Goal: Information Seeking & Learning: Learn about a topic

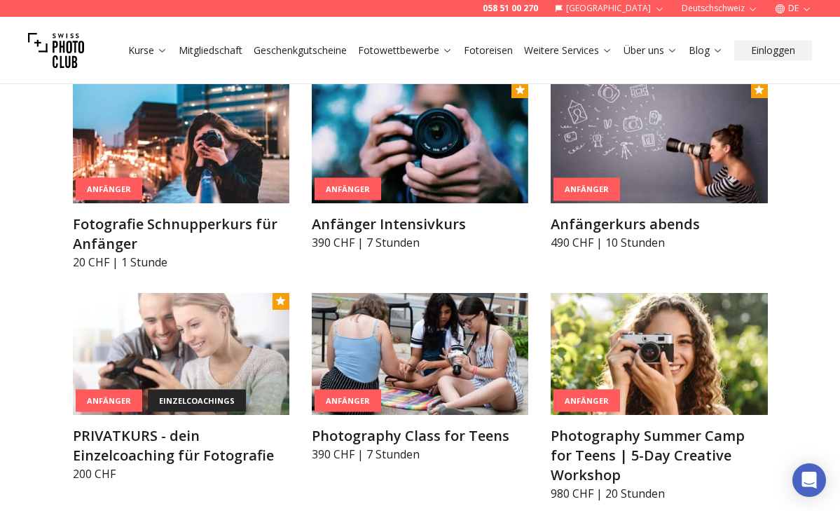
scroll to position [798, 0]
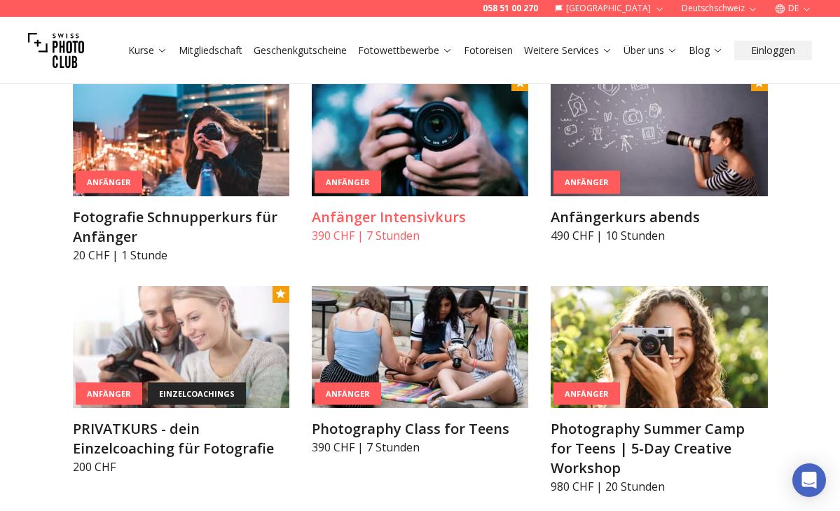
click at [396, 210] on h3 "Anfänger Intensivkurs" at bounding box center [420, 217] width 217 height 20
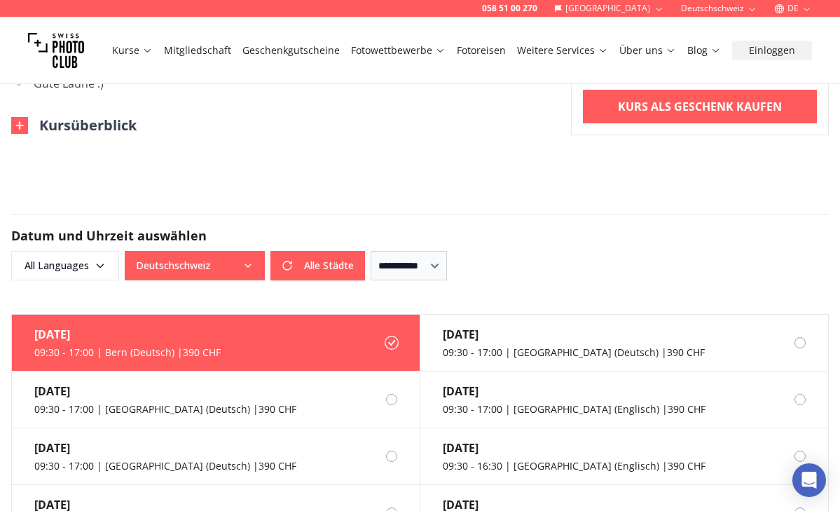
scroll to position [1008, 0]
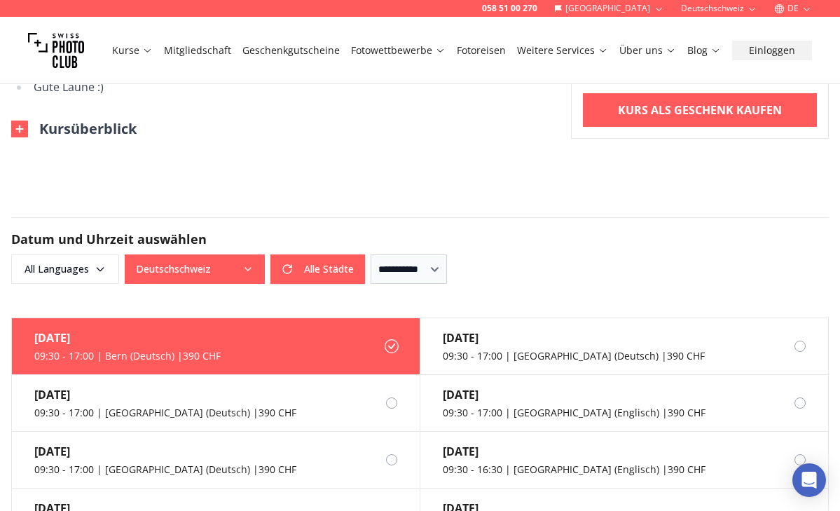
click at [249, 264] on icon "button" at bounding box center [248, 269] width 11 height 11
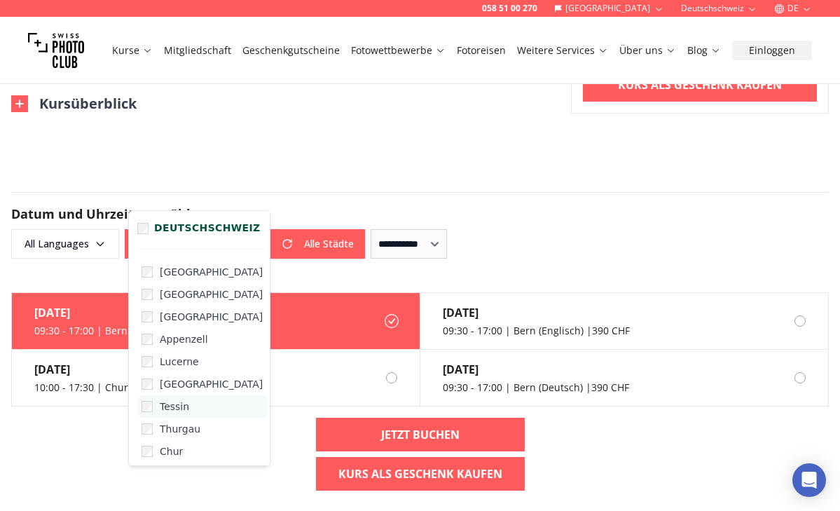
scroll to position [1073, 0]
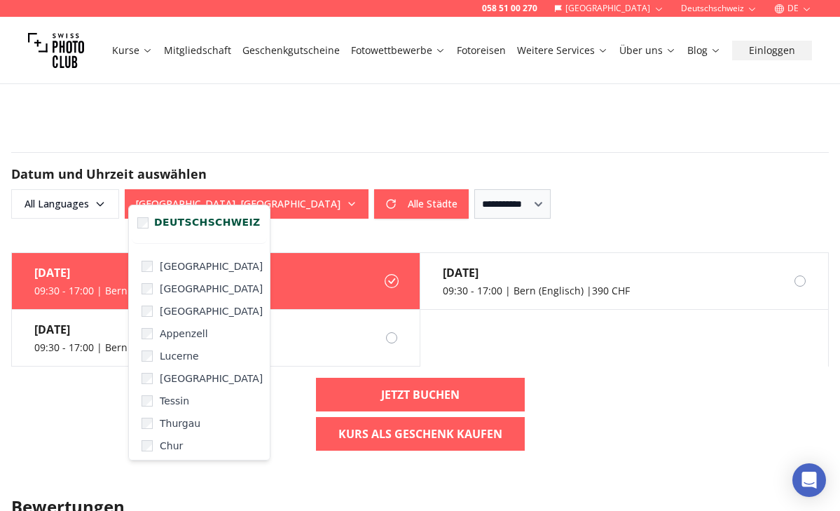
click at [307, 496] on h3 "Bewertungen" at bounding box center [420, 507] width 818 height 22
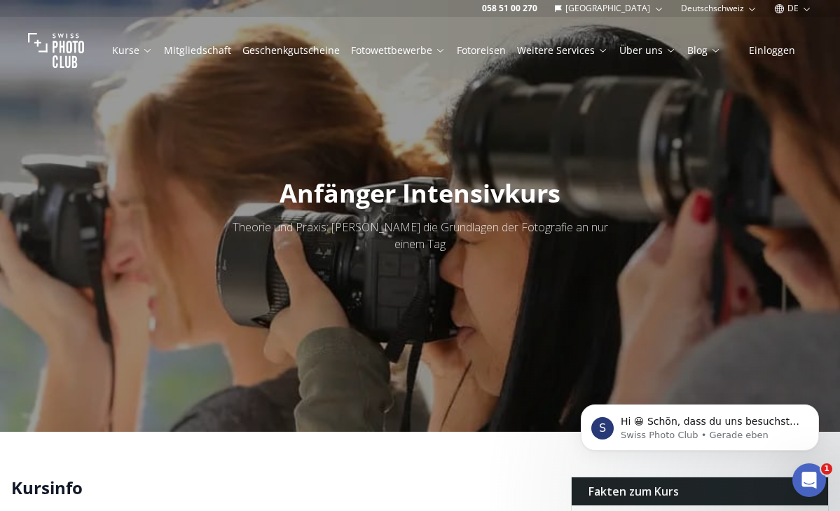
scroll to position [0, 0]
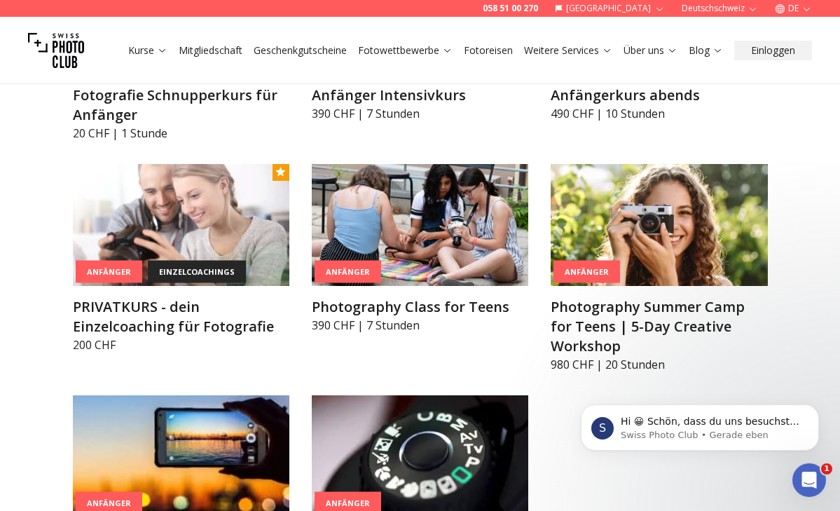
scroll to position [911, 0]
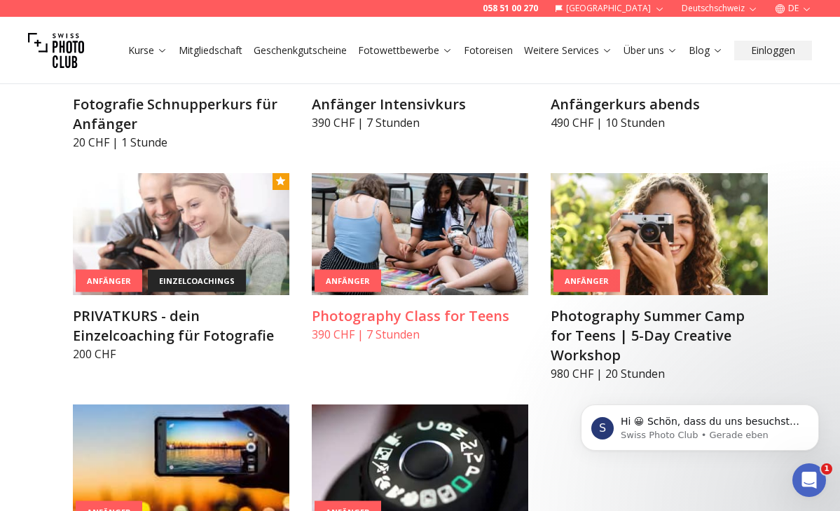
click at [383, 315] on h3 "Photography Class for Teens" at bounding box center [420, 316] width 217 height 20
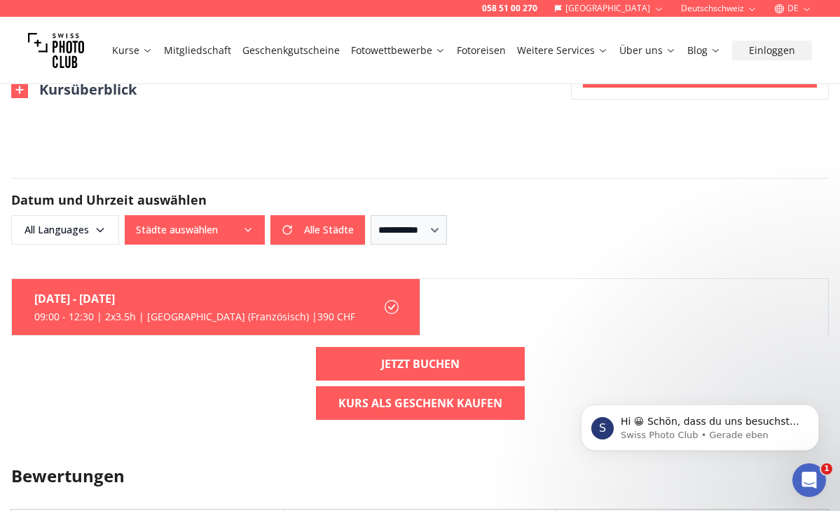
scroll to position [1076, 0]
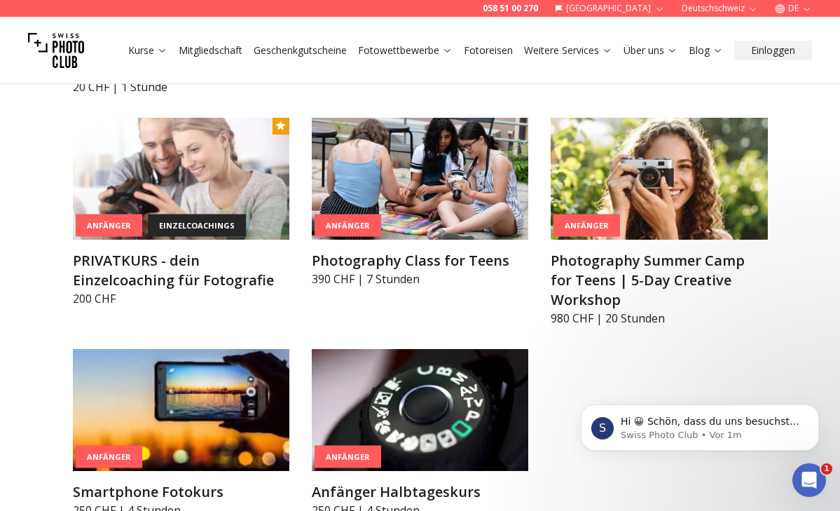
scroll to position [964, 0]
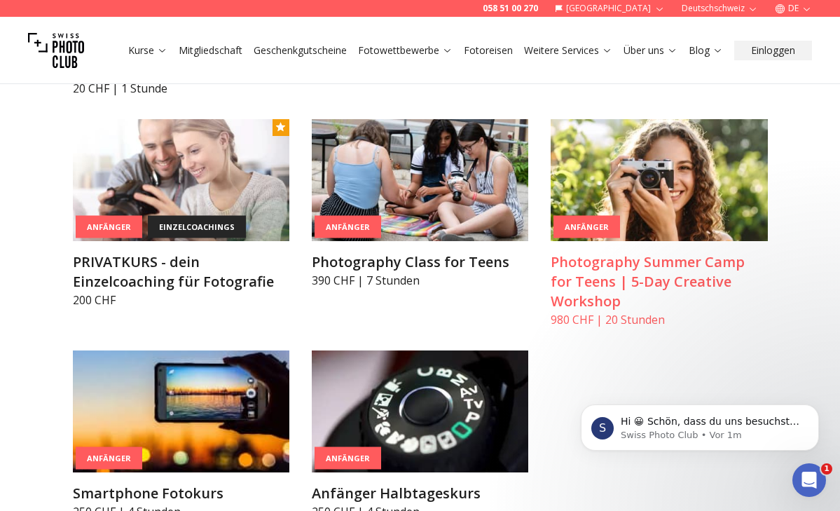
click at [638, 282] on h3 "Photography Summer Camp for Teens | 5-Day Creative Workshop" at bounding box center [659, 281] width 217 height 59
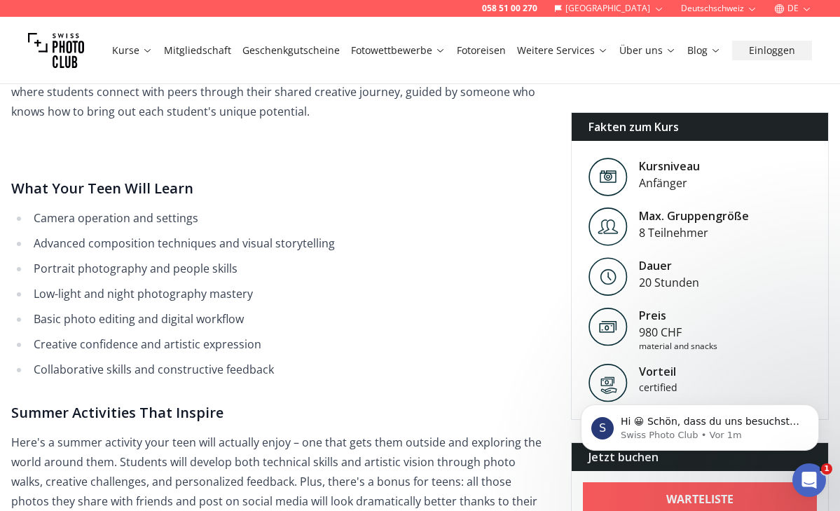
scroll to position [732, 0]
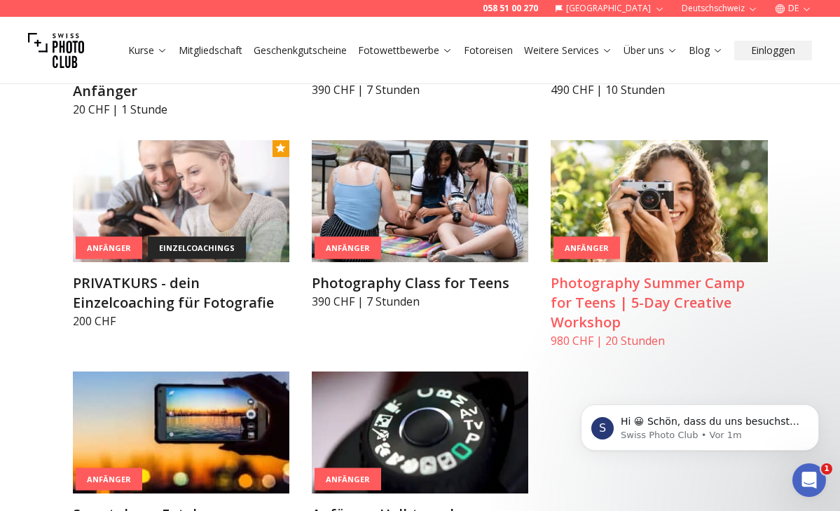
scroll to position [943, 0]
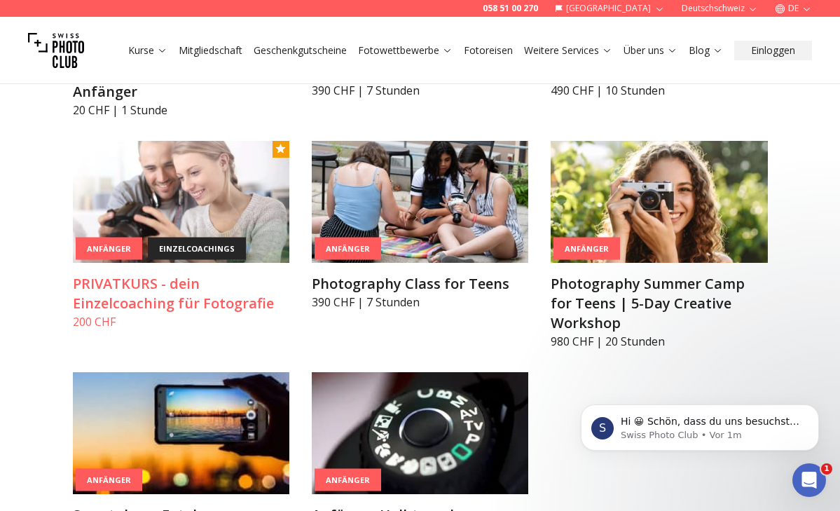
click at [151, 296] on h3 "PRIVATKURS - dein Einzelcoaching für Fotografie" at bounding box center [181, 293] width 217 height 39
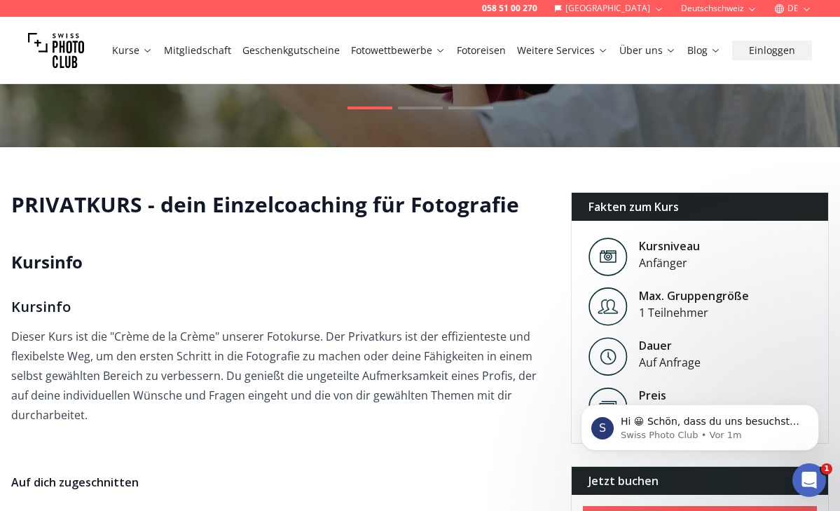
scroll to position [174, 0]
